Goal: Task Accomplishment & Management: Use online tool/utility

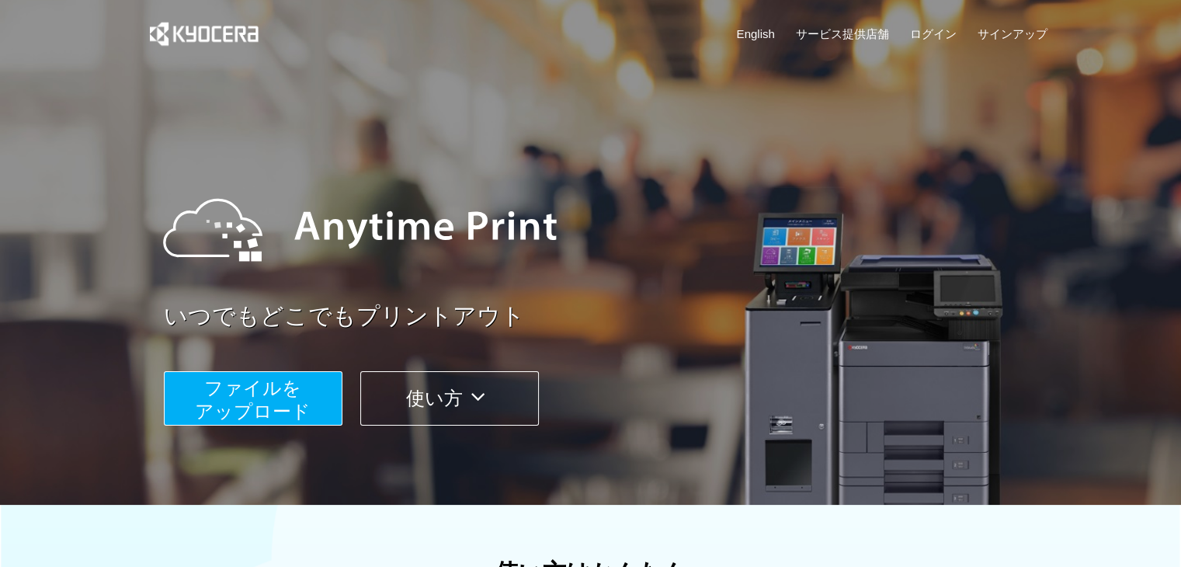
click at [222, 398] on span "ファイルを ​​アップロード" at bounding box center [253, 399] width 116 height 44
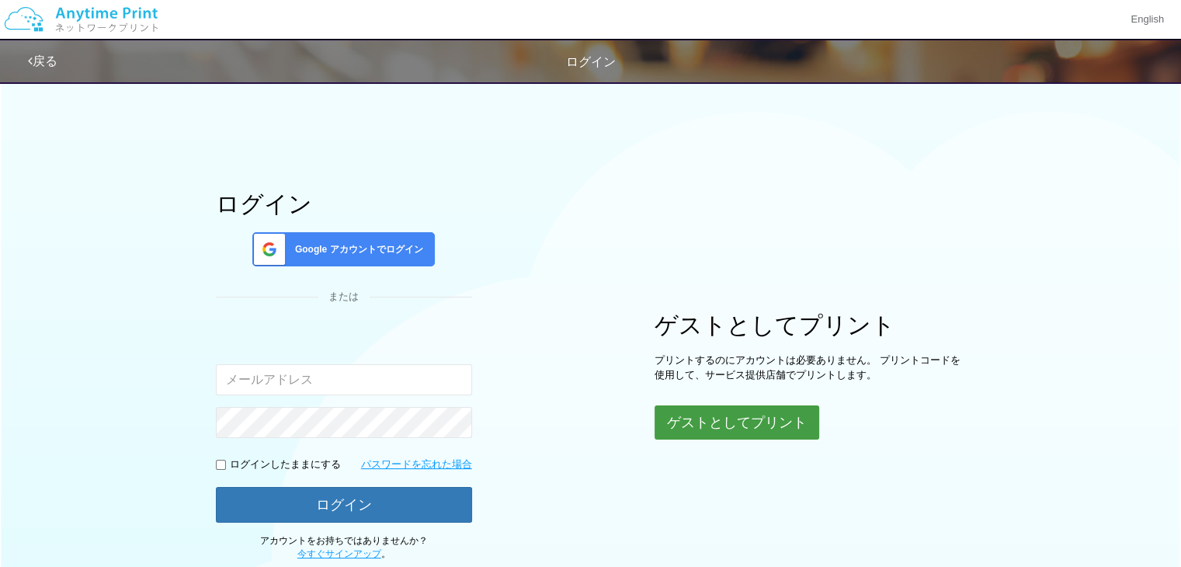
click at [754, 421] on button "ゲストとしてプリント" at bounding box center [736, 422] width 165 height 34
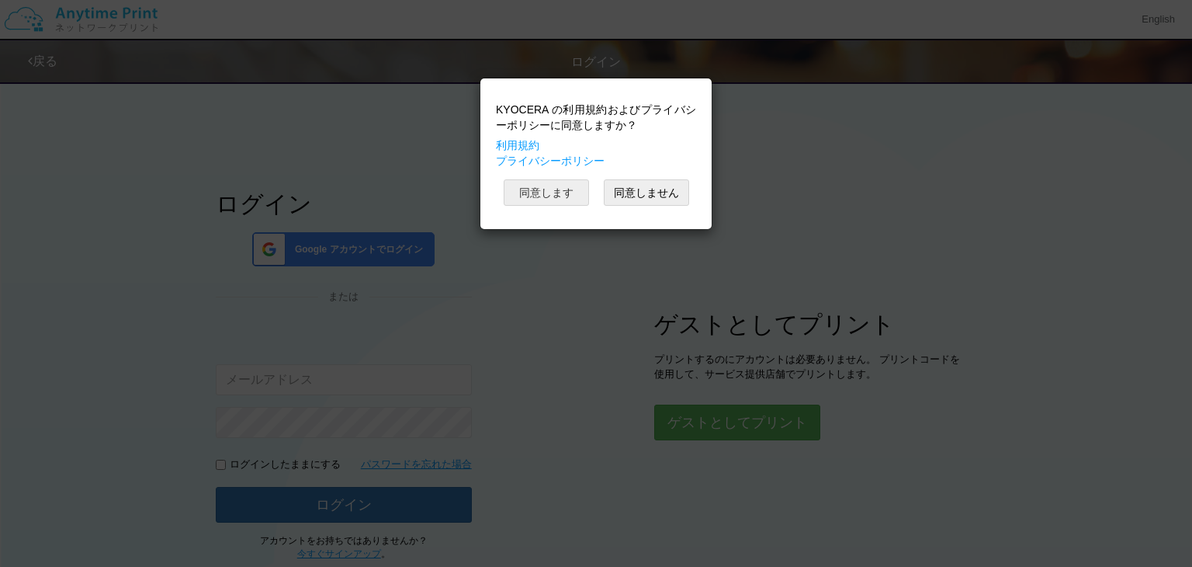
click at [546, 192] on button "同意します" at bounding box center [546, 192] width 85 height 26
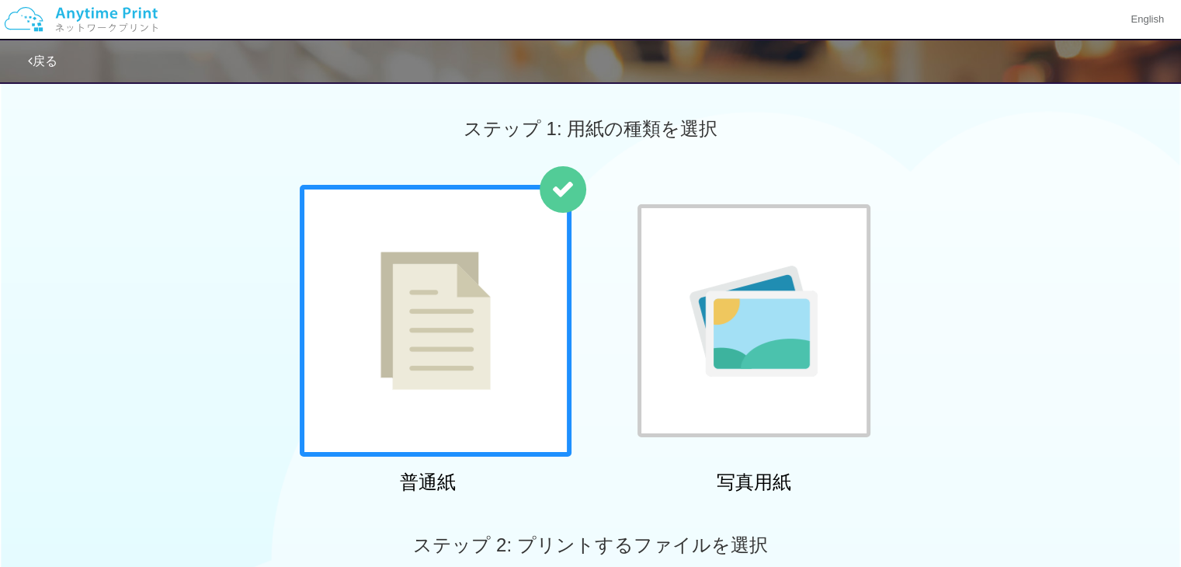
click at [497, 321] on div at bounding box center [436, 321] width 272 height 272
click at [488, 314] on img at bounding box center [435, 320] width 110 height 138
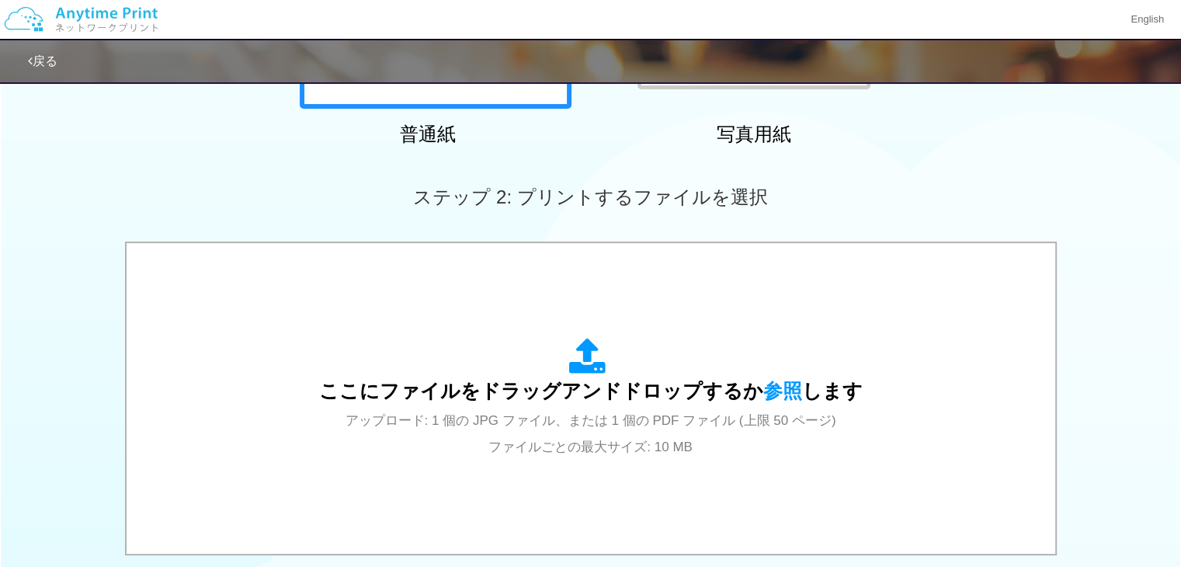
scroll to position [346, 0]
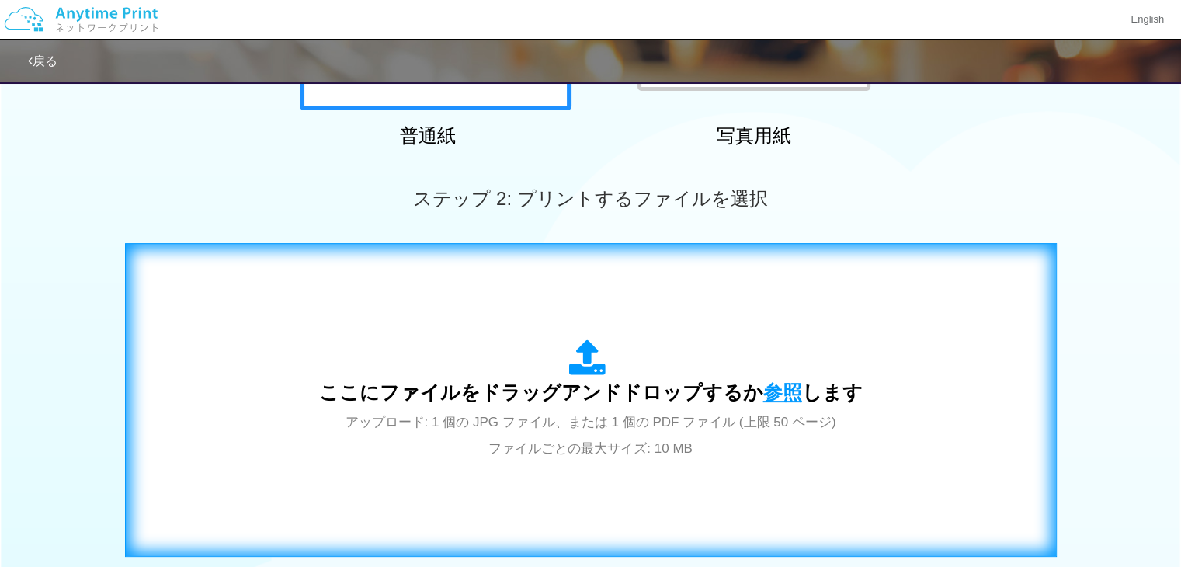
click at [772, 398] on span "参照" at bounding box center [782, 392] width 39 height 22
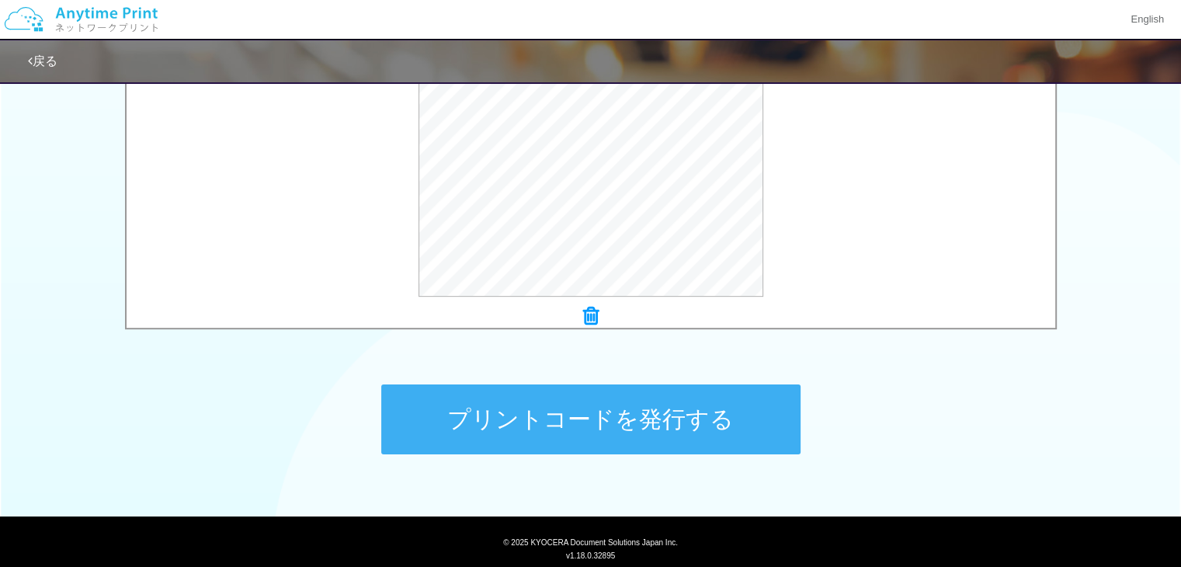
scroll to position [567, 0]
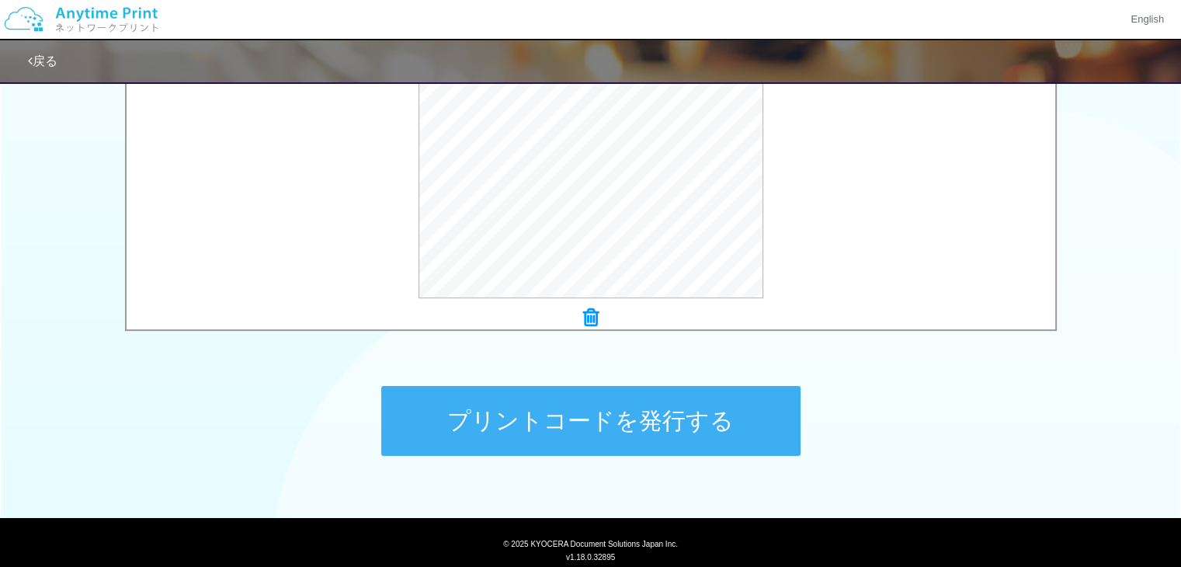
click at [620, 418] on button "プリントコードを発行する" at bounding box center [590, 421] width 419 height 70
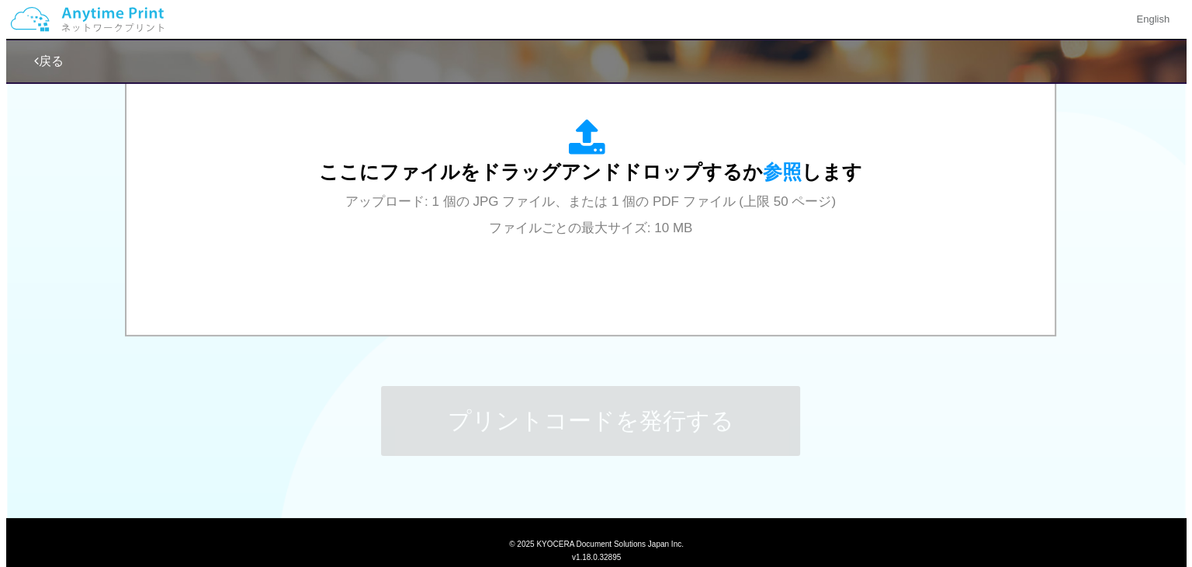
scroll to position [0, 0]
